Goal: Task Accomplishment & Management: Use online tool/utility

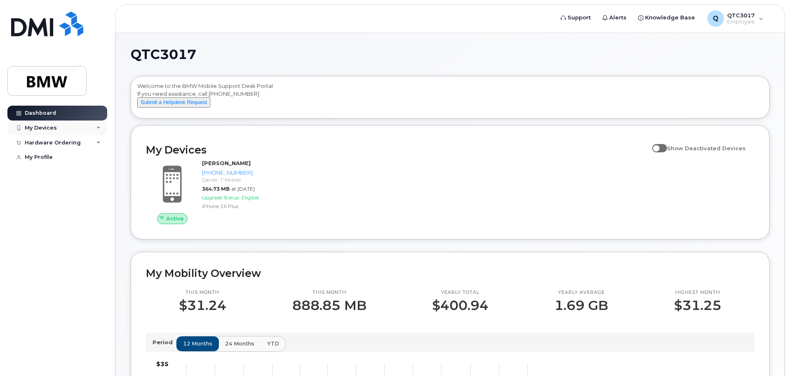
click at [31, 125] on div "My Devices" at bounding box center [41, 128] width 32 height 7
click at [50, 144] on div "Hardware Ordering" at bounding box center [53, 142] width 56 height 7
click at [51, 166] on link "New Order" at bounding box center [64, 173] width 85 height 16
click at [50, 170] on div "New Order" at bounding box center [43, 173] width 31 height 7
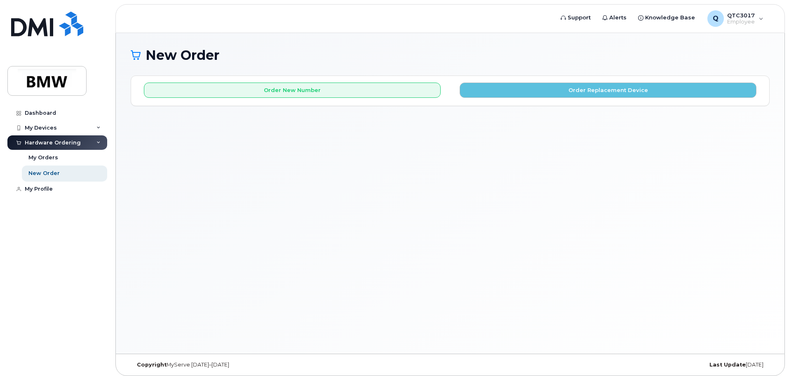
scroll to position [4, 0]
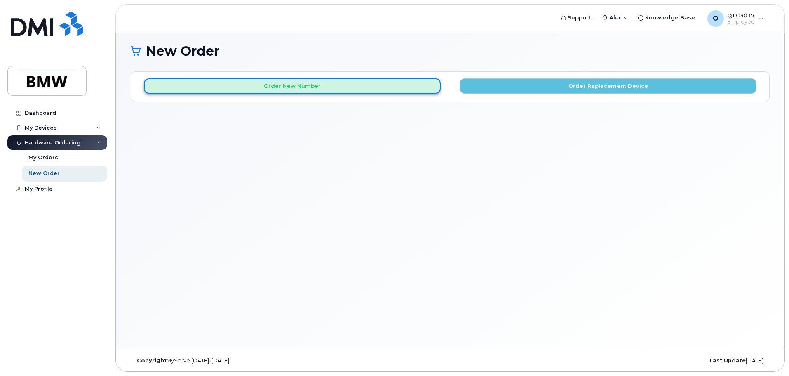
click at [292, 88] on button "Order New Number" at bounding box center [292, 85] width 297 height 15
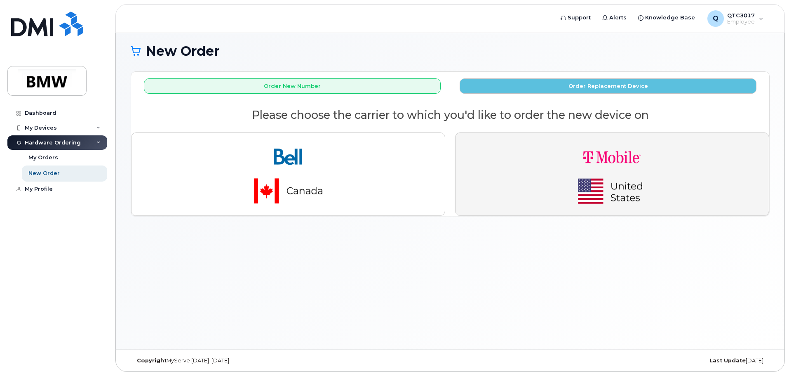
click at [591, 162] on img "button" at bounding box center [612, 173] width 115 height 69
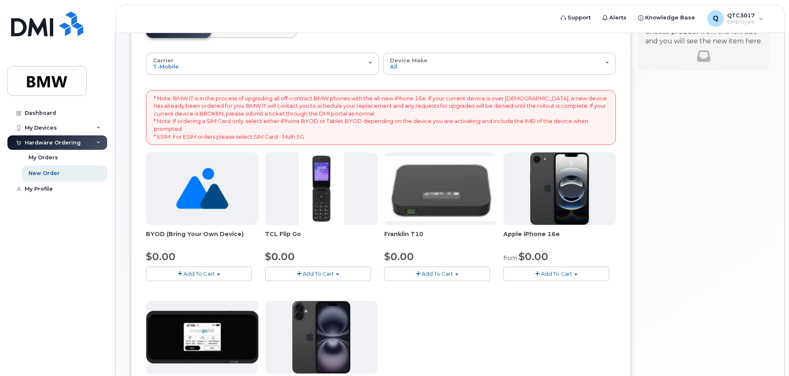
scroll to position [68, 0]
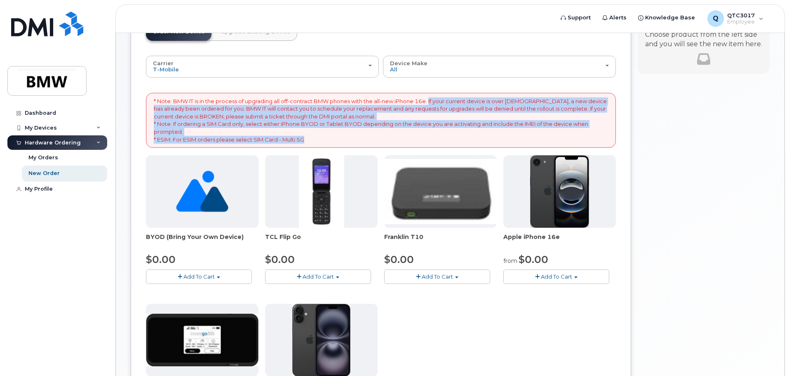
drag, startPoint x: 433, startPoint y: 102, endPoint x: 323, endPoint y: 139, distance: 116.9
click at [322, 139] on p "* Note: BMW IT is in the process of upgrading all off-contract BMW phones with …" at bounding box center [381, 120] width 455 height 46
click at [356, 139] on p "* Note: BMW IT is in the process of upgrading all off-contract BMW phones with …" at bounding box center [381, 120] width 455 height 46
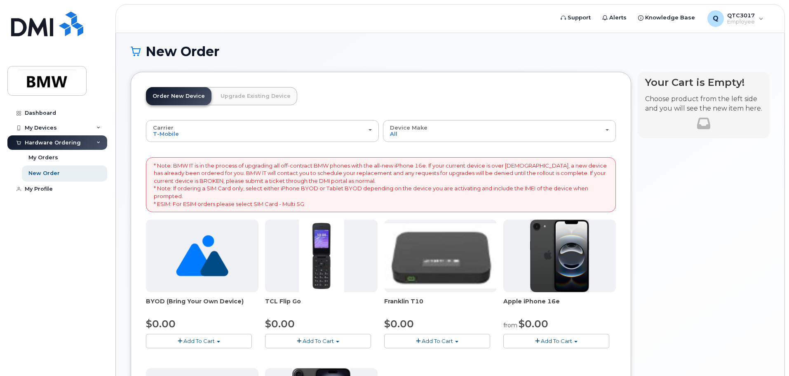
scroll to position [0, 0]
